Goal: Obtain resource: Obtain resource

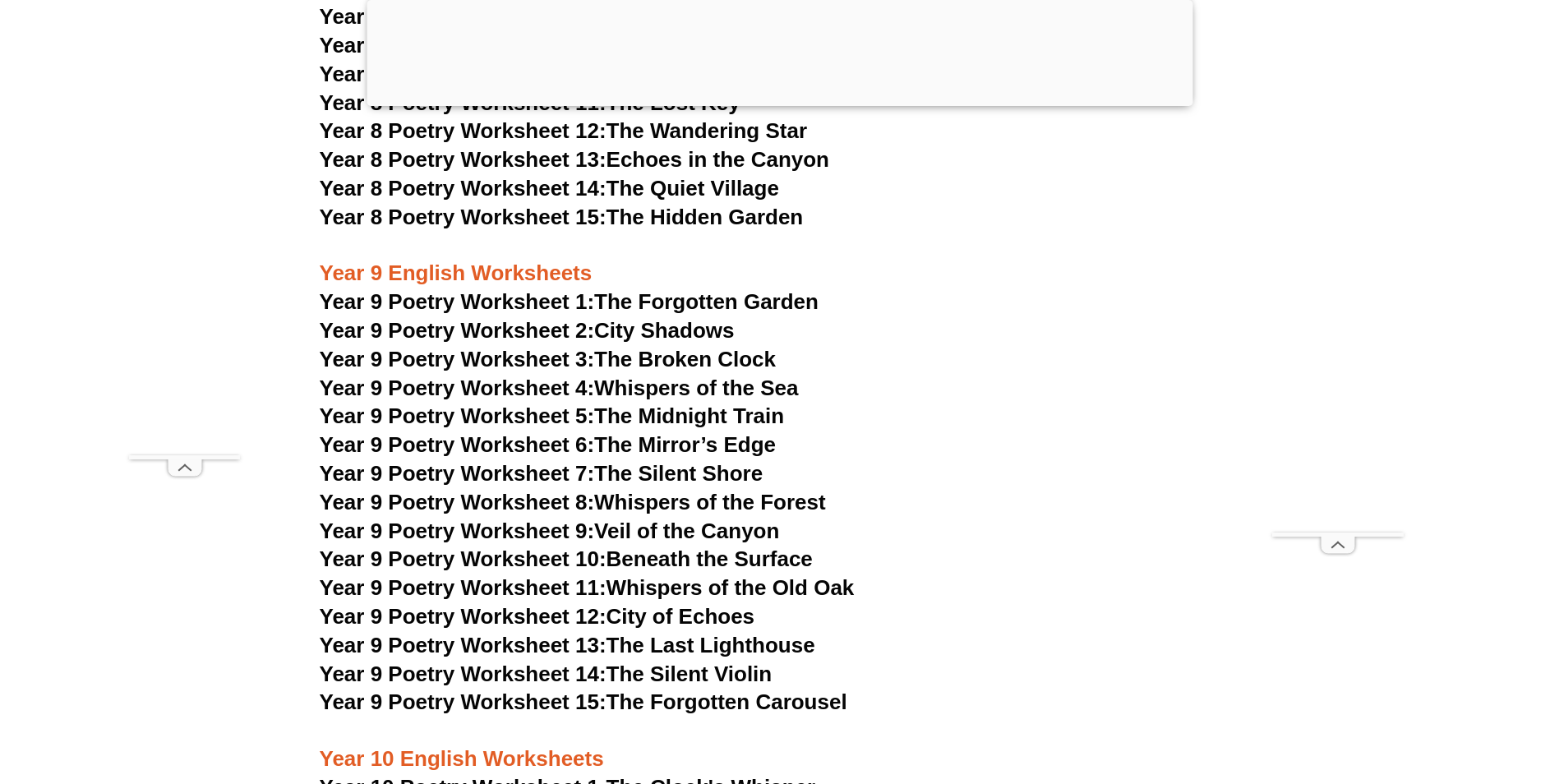
scroll to position [11395, 0]
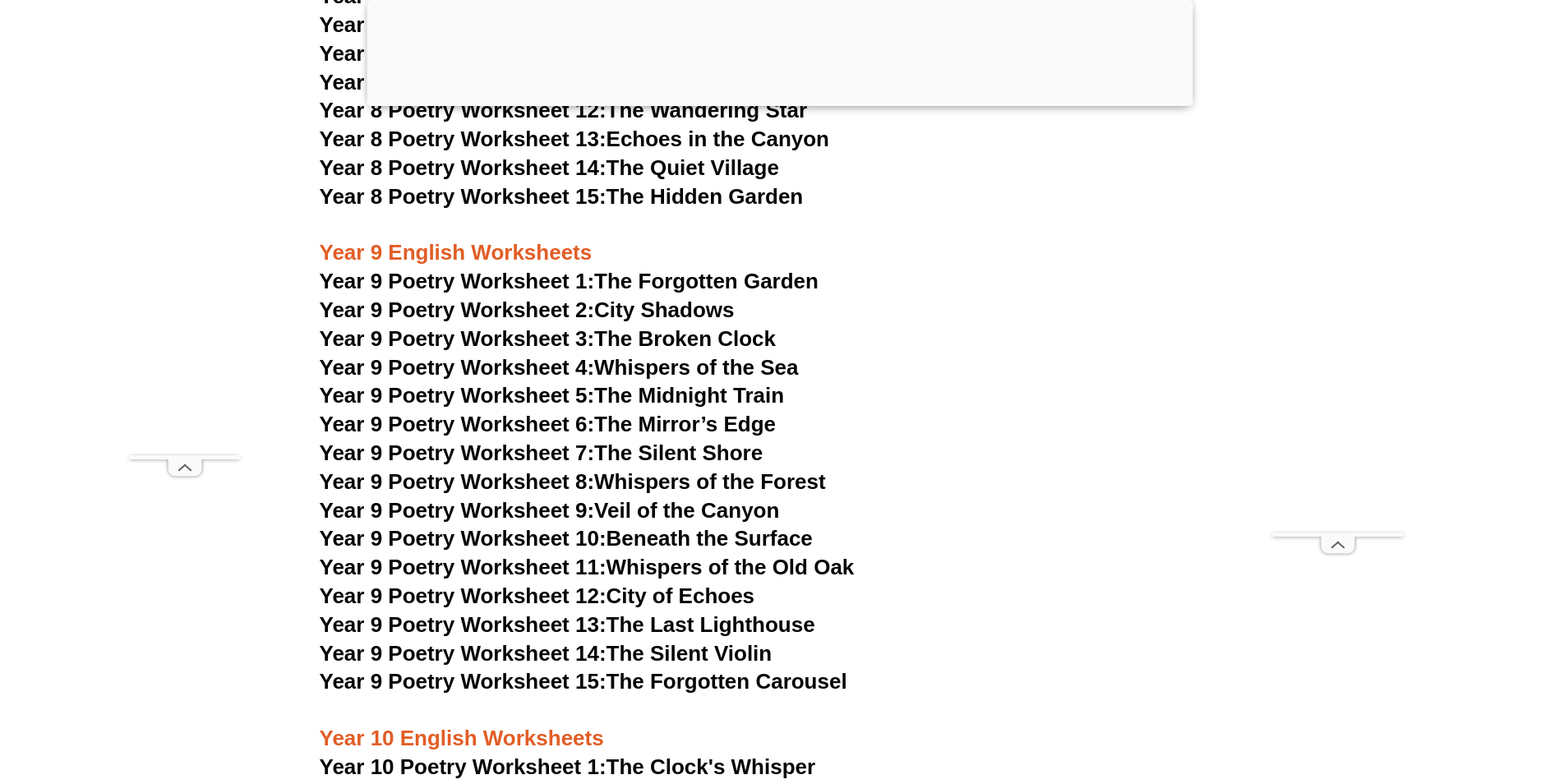
click at [524, 269] on span "Year 9 Poetry Worksheet 1:" at bounding box center [456, 281] width 275 height 25
click at [686, 297] on link "Year 9 Poetry Worksheet 2: City Shadows" at bounding box center [526, 309] width 415 height 25
click at [640, 326] on link "Year 9 Poetry Worksheet 3: The Broken Clock" at bounding box center [548, 338] width 457 height 25
click at [650, 355] on link "Year 9 Poetry Worksheet 4: Whispers of the Sea" at bounding box center [559, 366] width 479 height 25
click at [688, 383] on link "Year 9 Poetry Worksheet 5: The Midnight Train" at bounding box center [552, 395] width 465 height 25
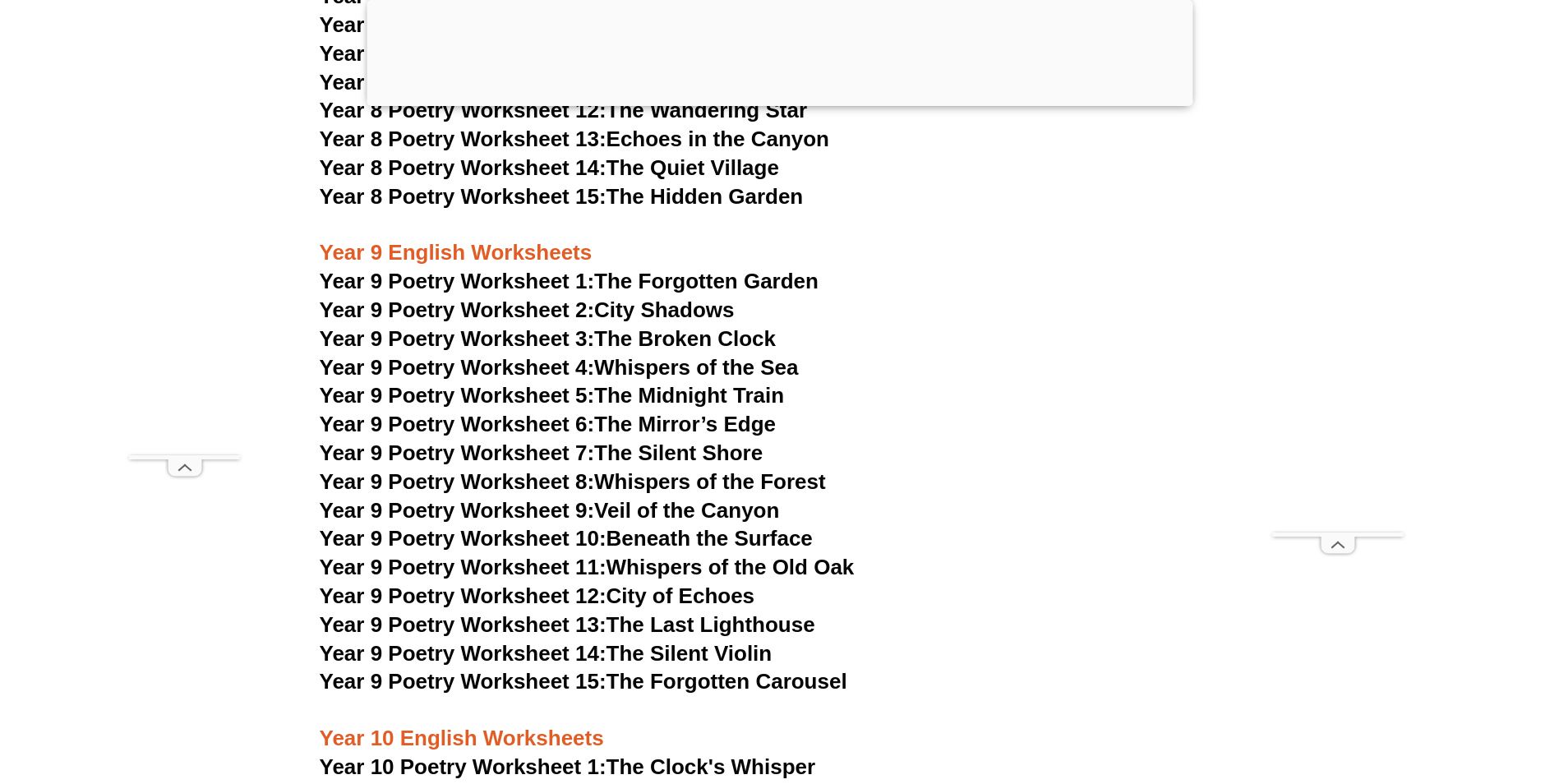
click at [676, 412] on link "Year 9 Poetry Worksheet 6: The Mirror’s Edge" at bounding box center [548, 424] width 457 height 25
click at [706, 440] on link "Year 9 Poetry Worksheet 7: The Silent Shore" at bounding box center [541, 452] width 443 height 25
click at [674, 469] on link "Year 9 Poetry Worksheet 8: Whispers of the Forest" at bounding box center [573, 481] width 507 height 25
click at [676, 497] on link "Year 9 Poetry Worksheet 9: Veil of the Canyon" at bounding box center [549, 509] width 460 height 25
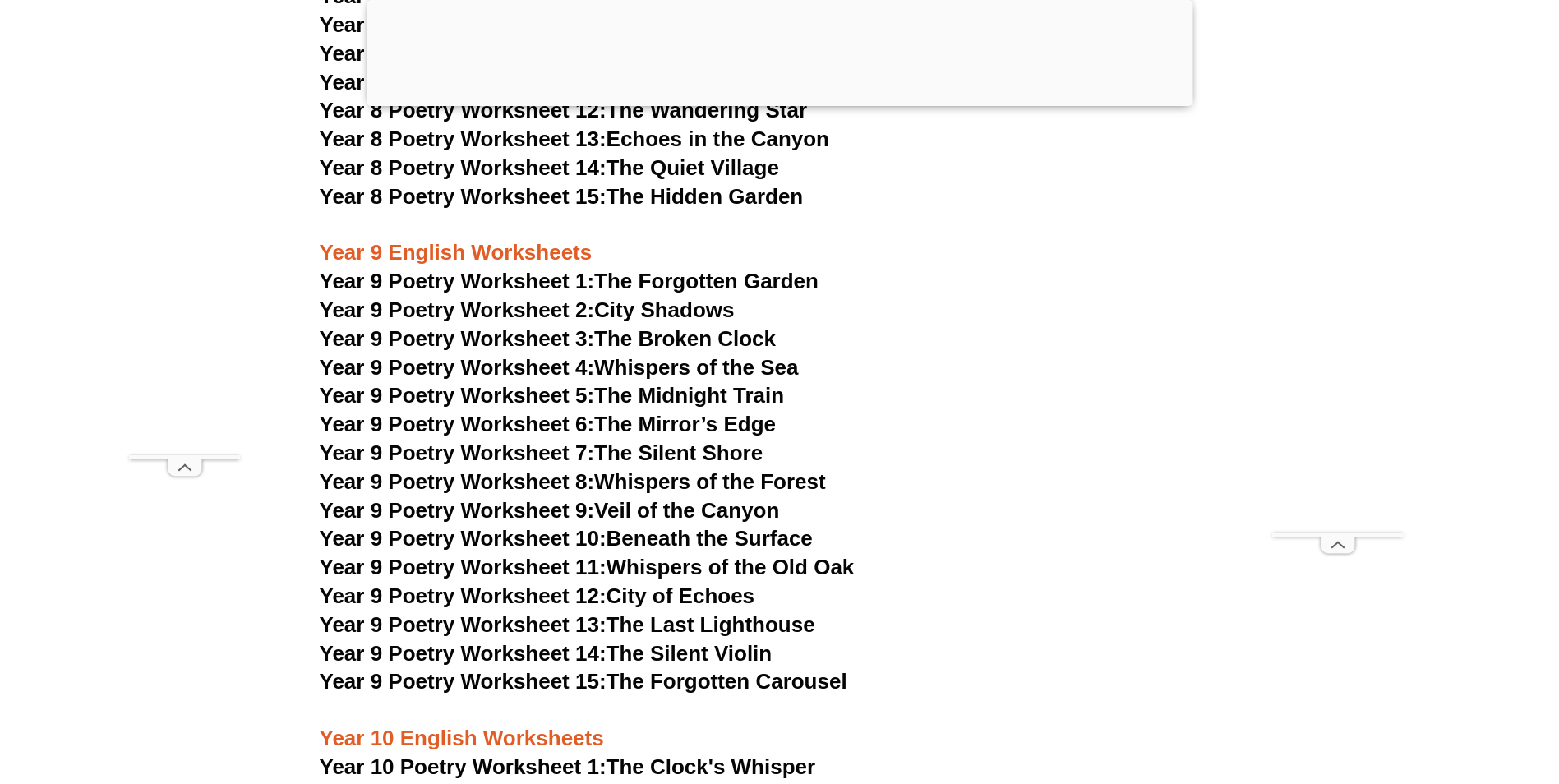
click at [701, 526] on link "Year 9 Poetry Worksheet 10: Beneath the Surface" at bounding box center [566, 538] width 493 height 25
click at [671, 555] on link "Year 9 Poetry Worksheet 11: Whispers of the Old Oak" at bounding box center [586, 566] width 535 height 25
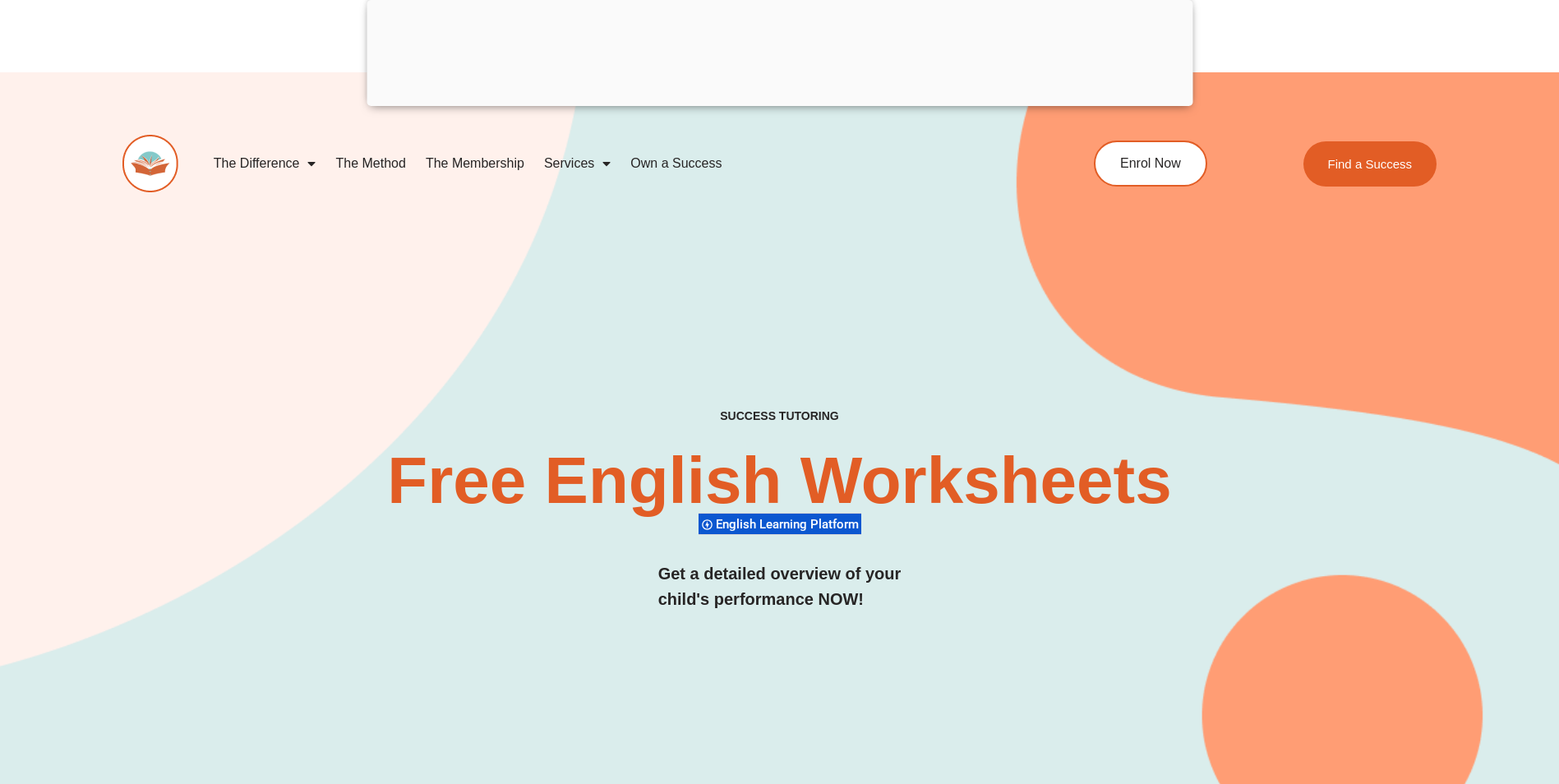
scroll to position [11395, 0]
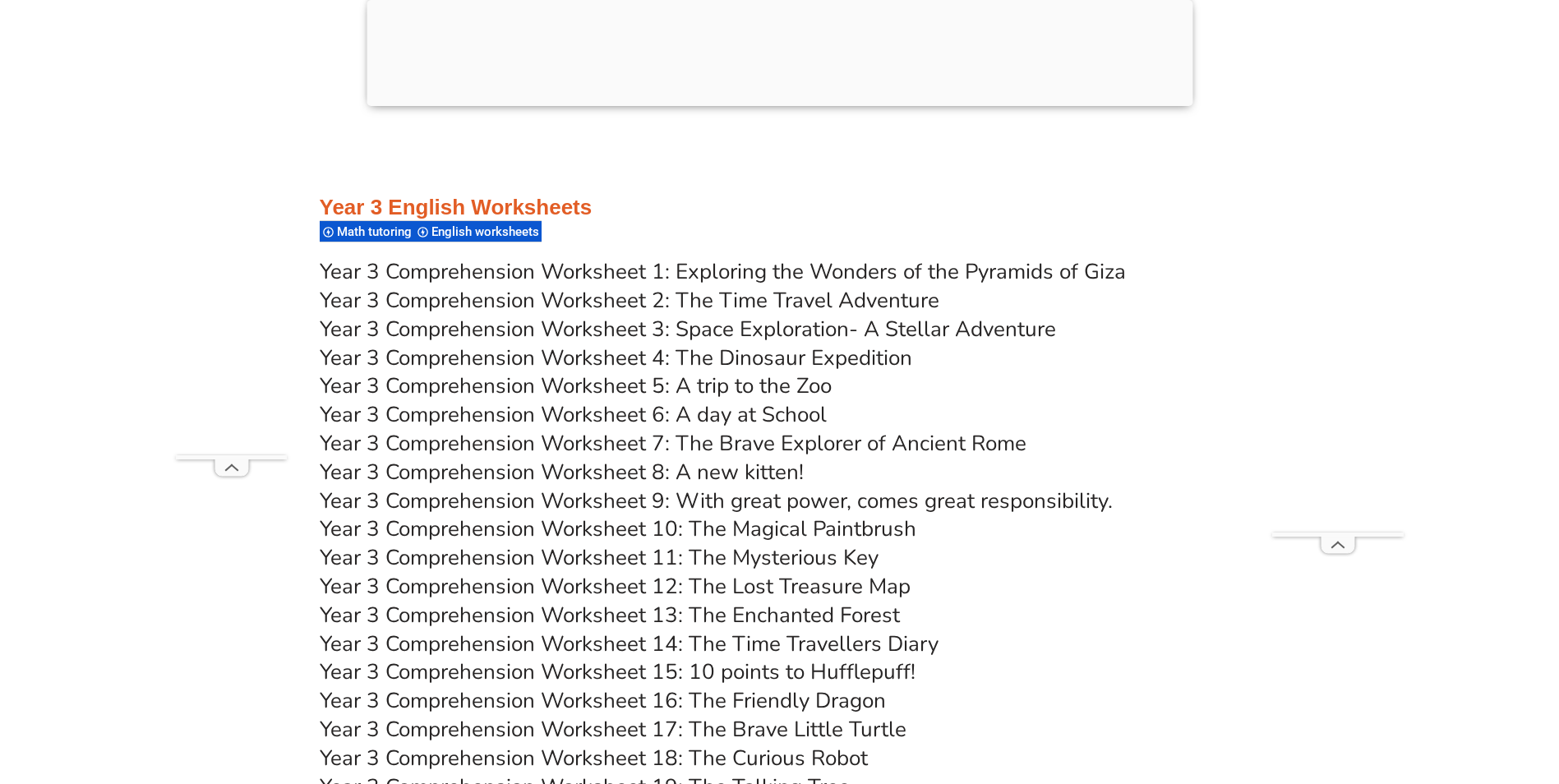
scroll to position [5410, 0]
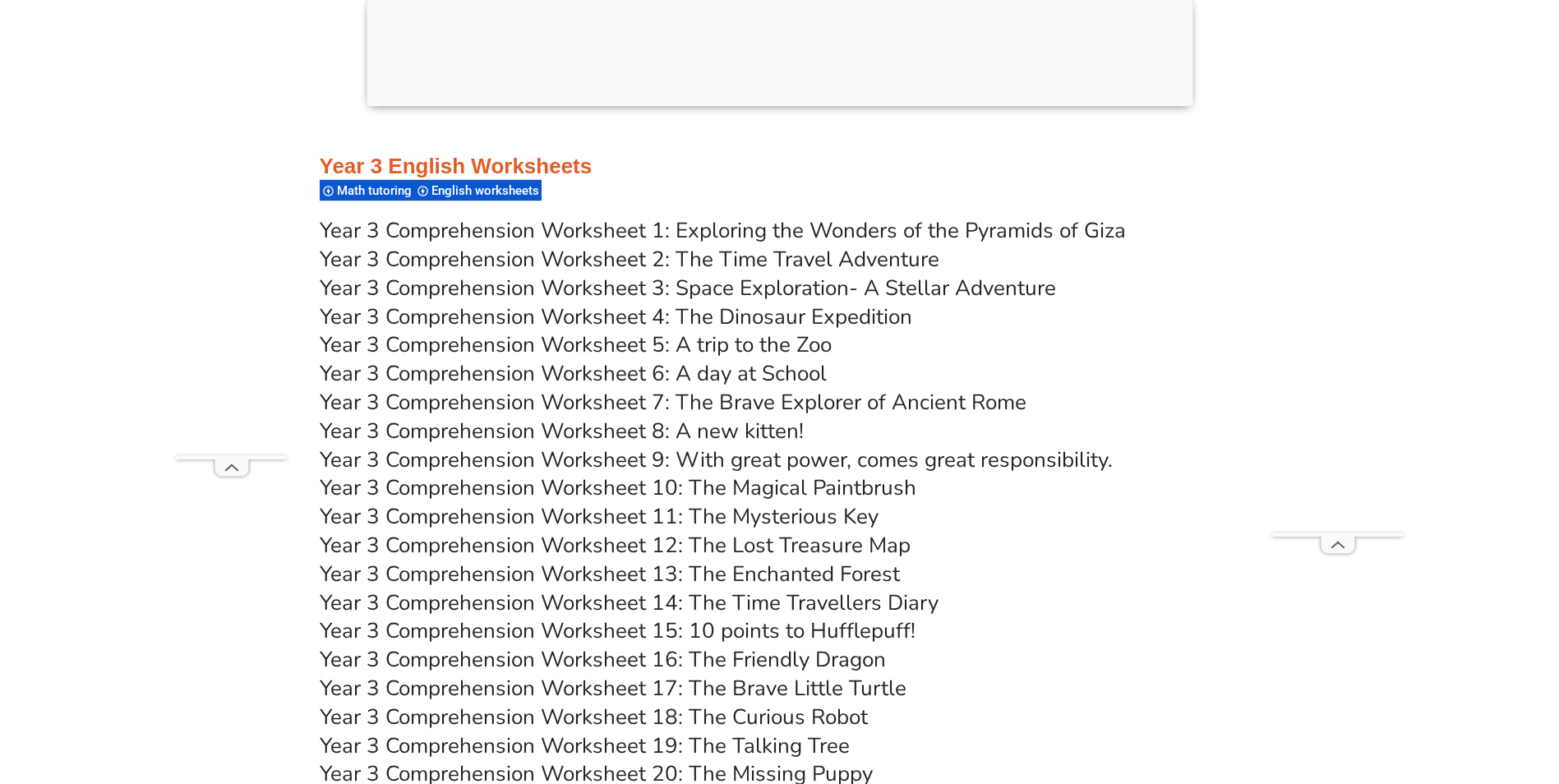
click at [607, 231] on link "Year 3 Comprehension Worksheet 1: Exploring the Wonders of the Pyramids of Giza" at bounding box center [722, 229] width 806 height 29
